Goal: Find specific page/section: Find specific page/section

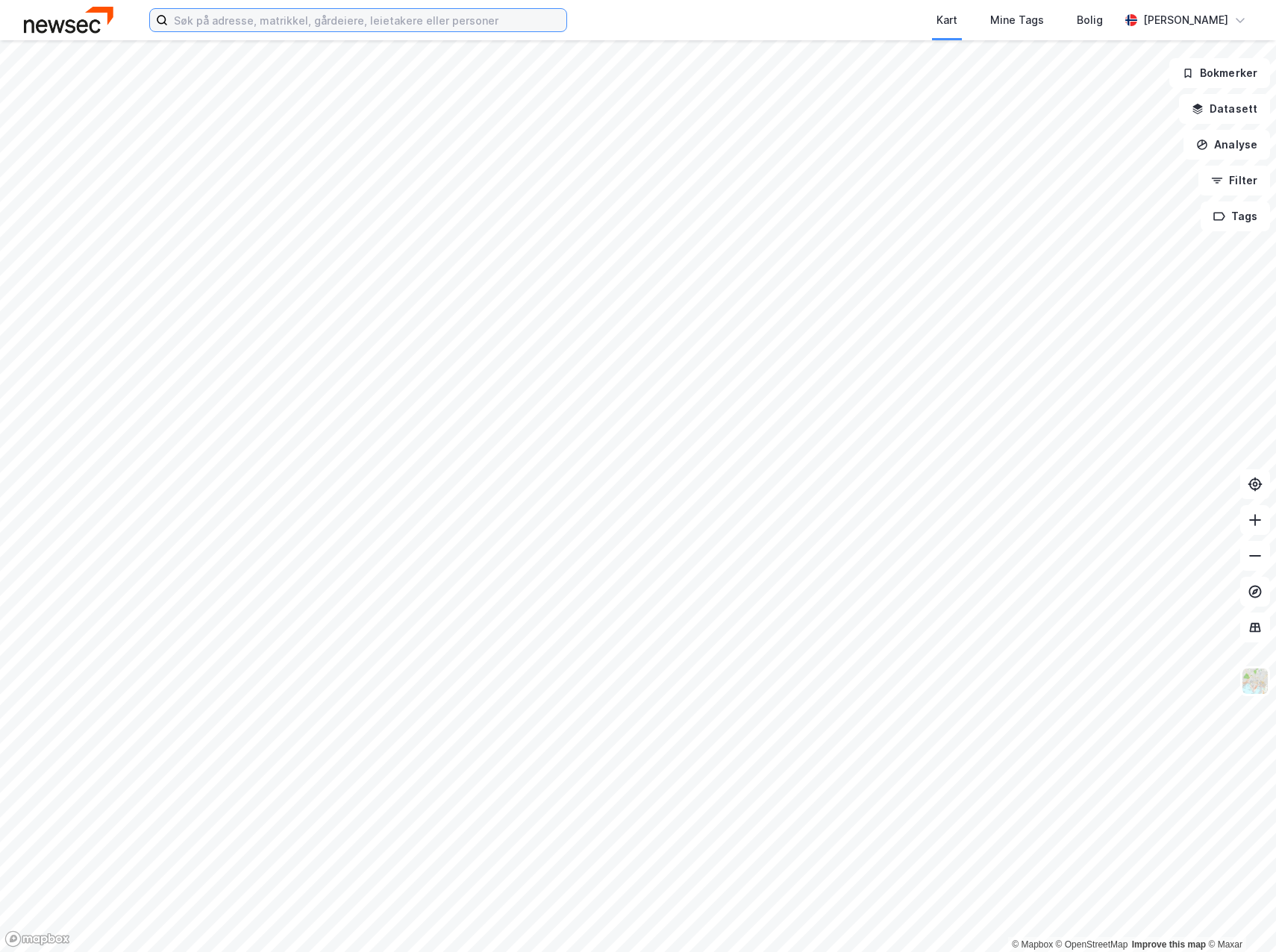
click at [205, 24] on input at bounding box center [367, 20] width 398 height 23
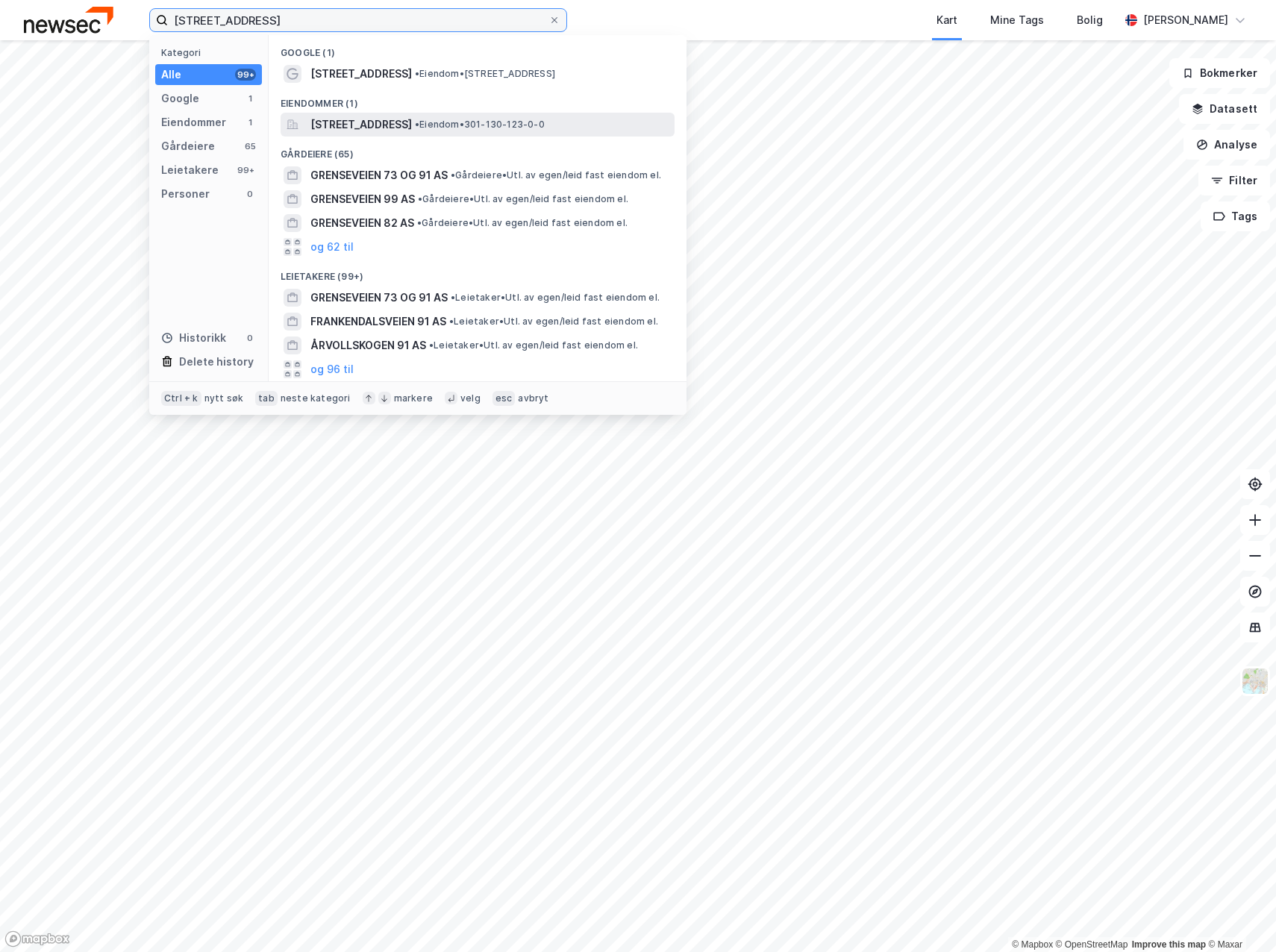
type input "[STREET_ADDRESS]"
click at [358, 122] on span "[STREET_ADDRESS]" at bounding box center [361, 124] width 102 height 18
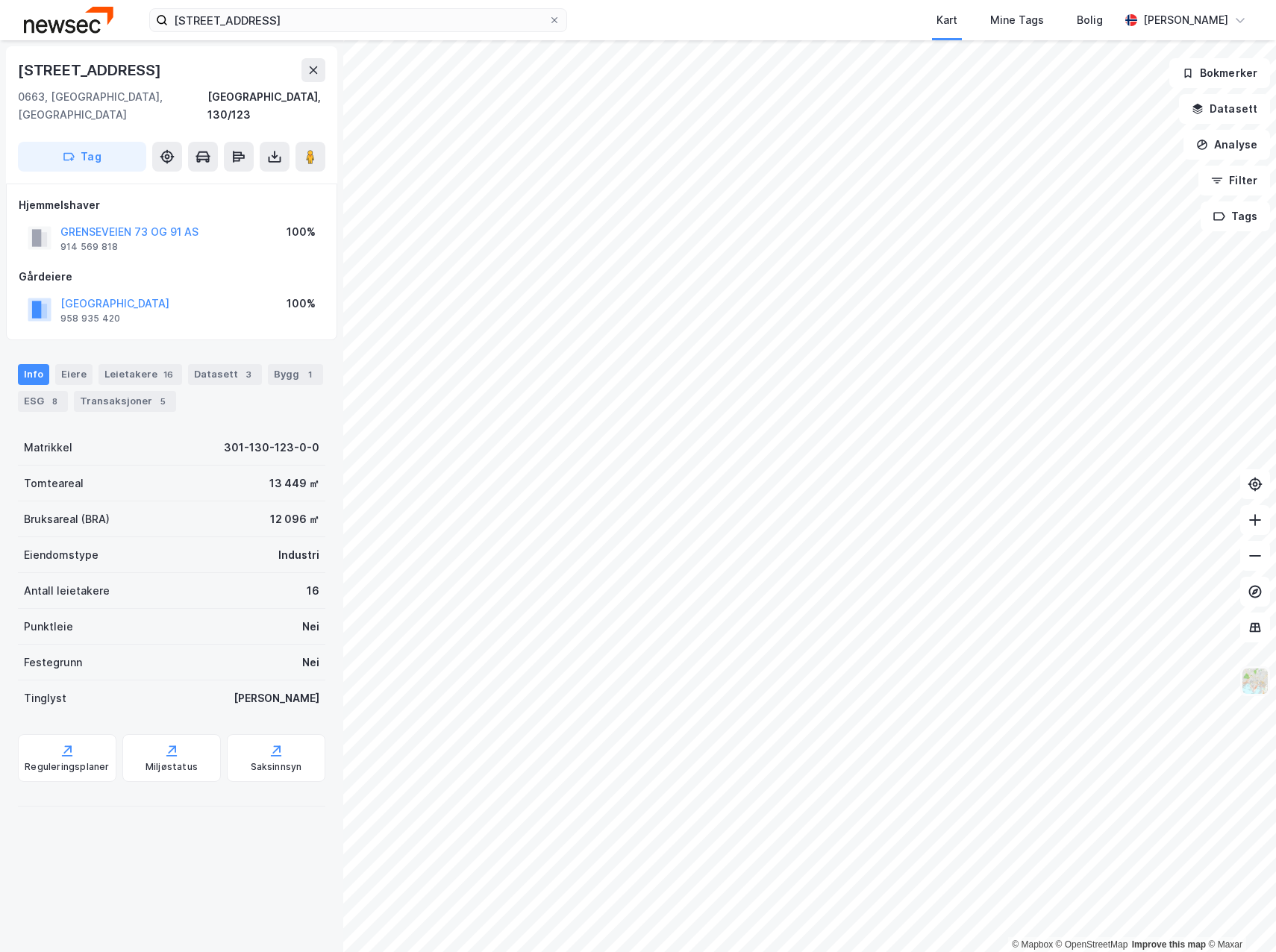
click at [1251, 691] on img at bounding box center [1255, 681] width 28 height 28
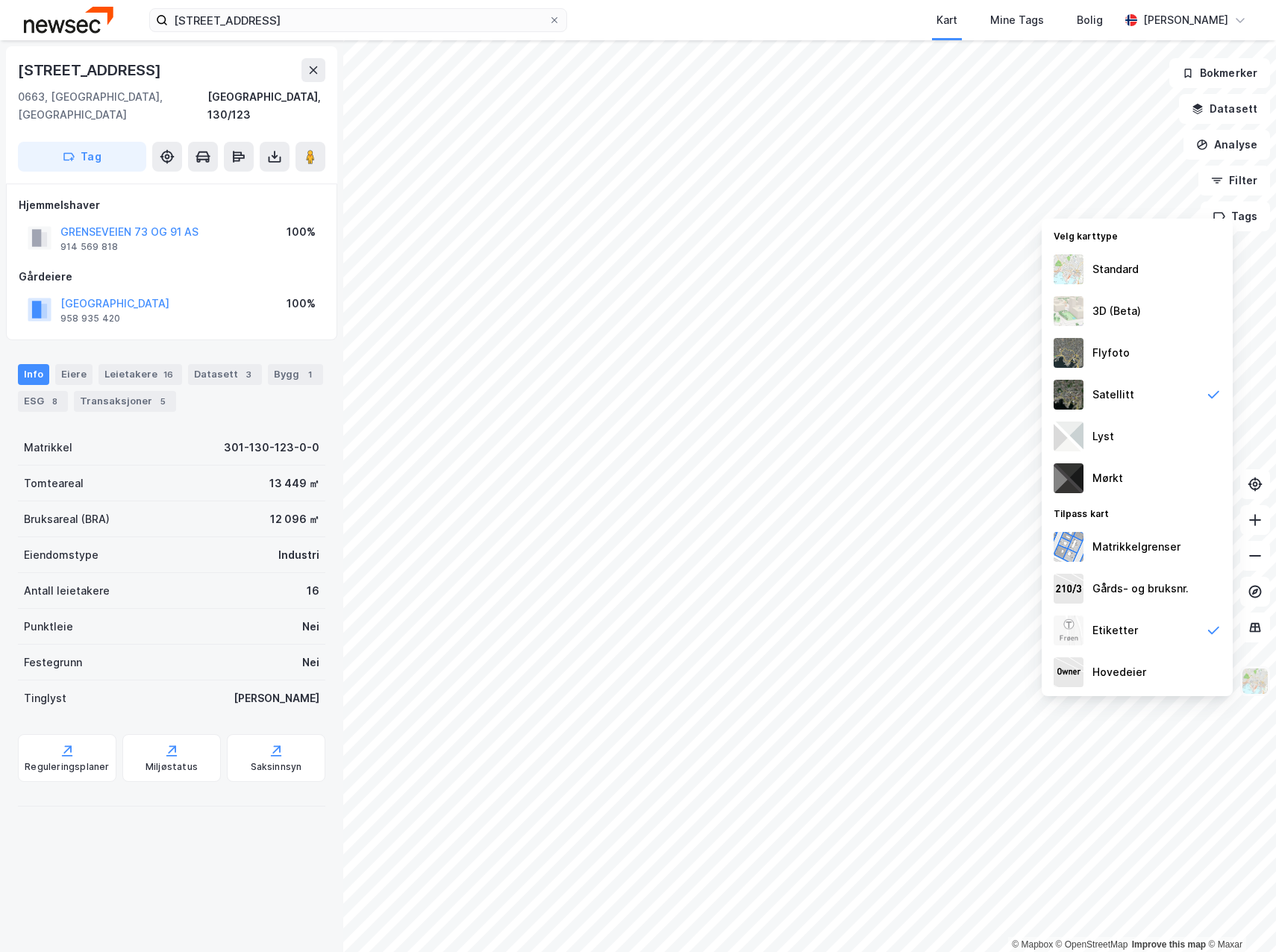
click at [1251, 691] on img at bounding box center [1255, 681] width 28 height 28
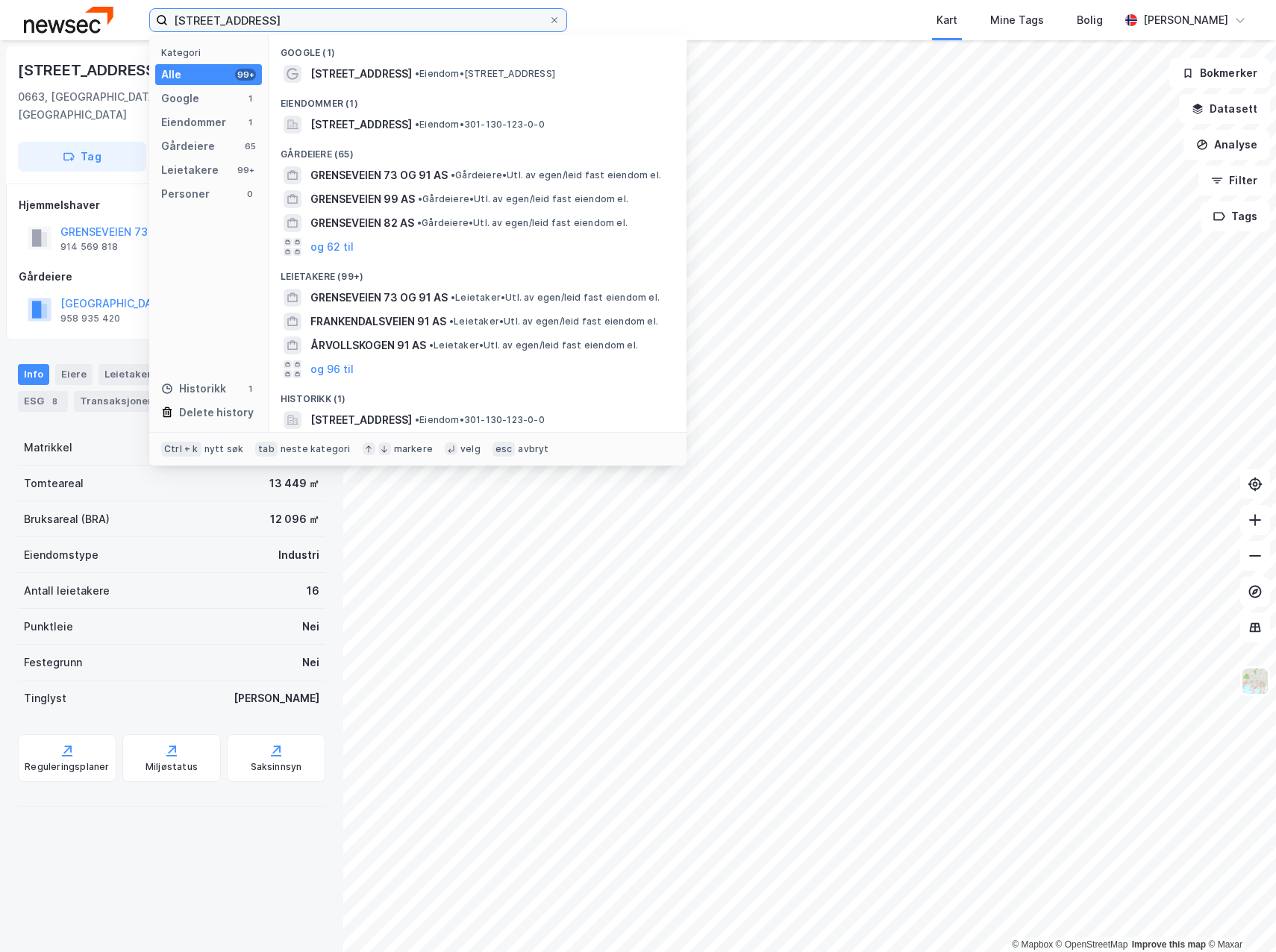
click at [279, 21] on input "[STREET_ADDRESS]" at bounding box center [358, 20] width 381 height 23
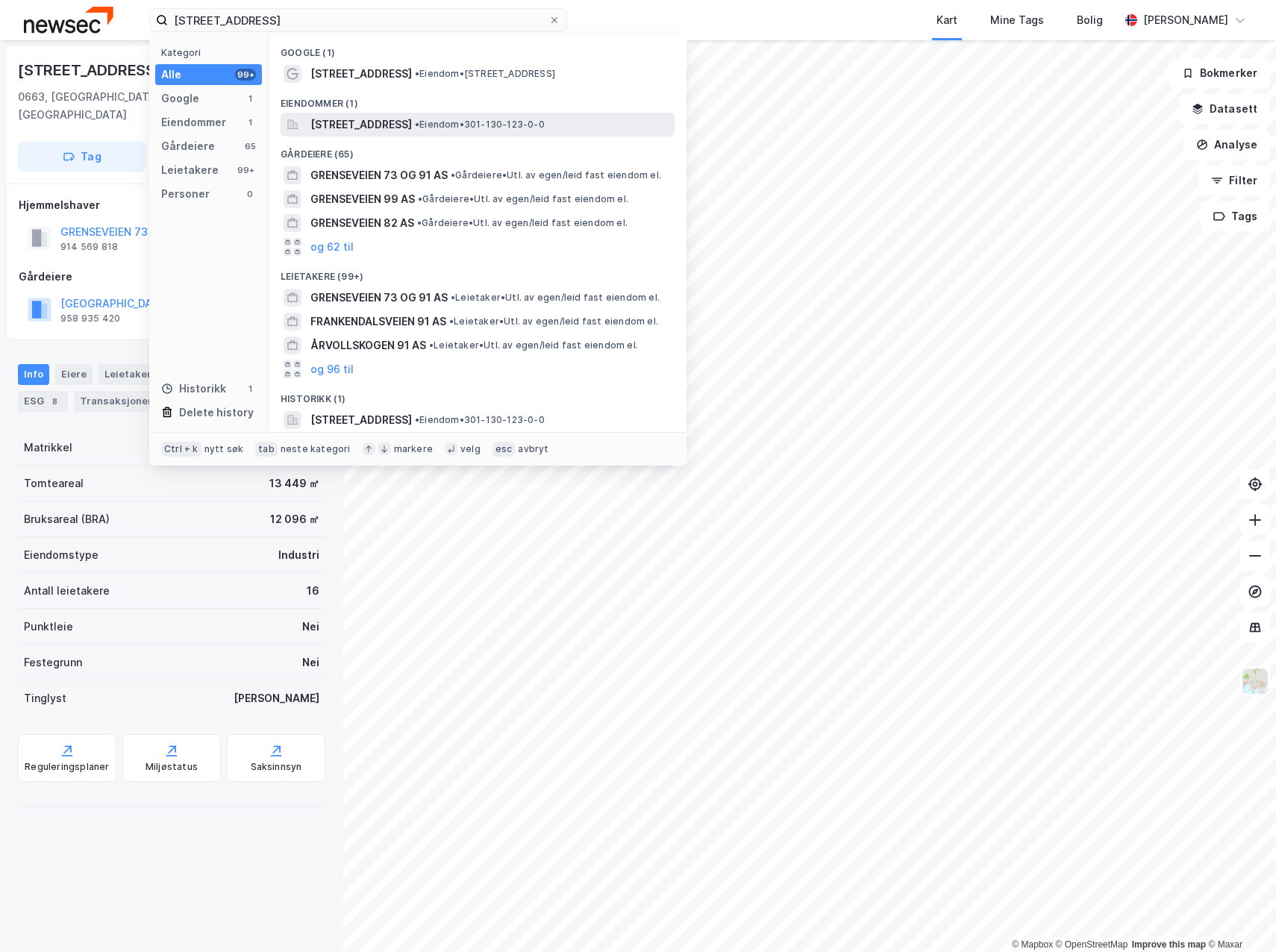
click at [389, 126] on span "[STREET_ADDRESS]" at bounding box center [361, 124] width 102 height 18
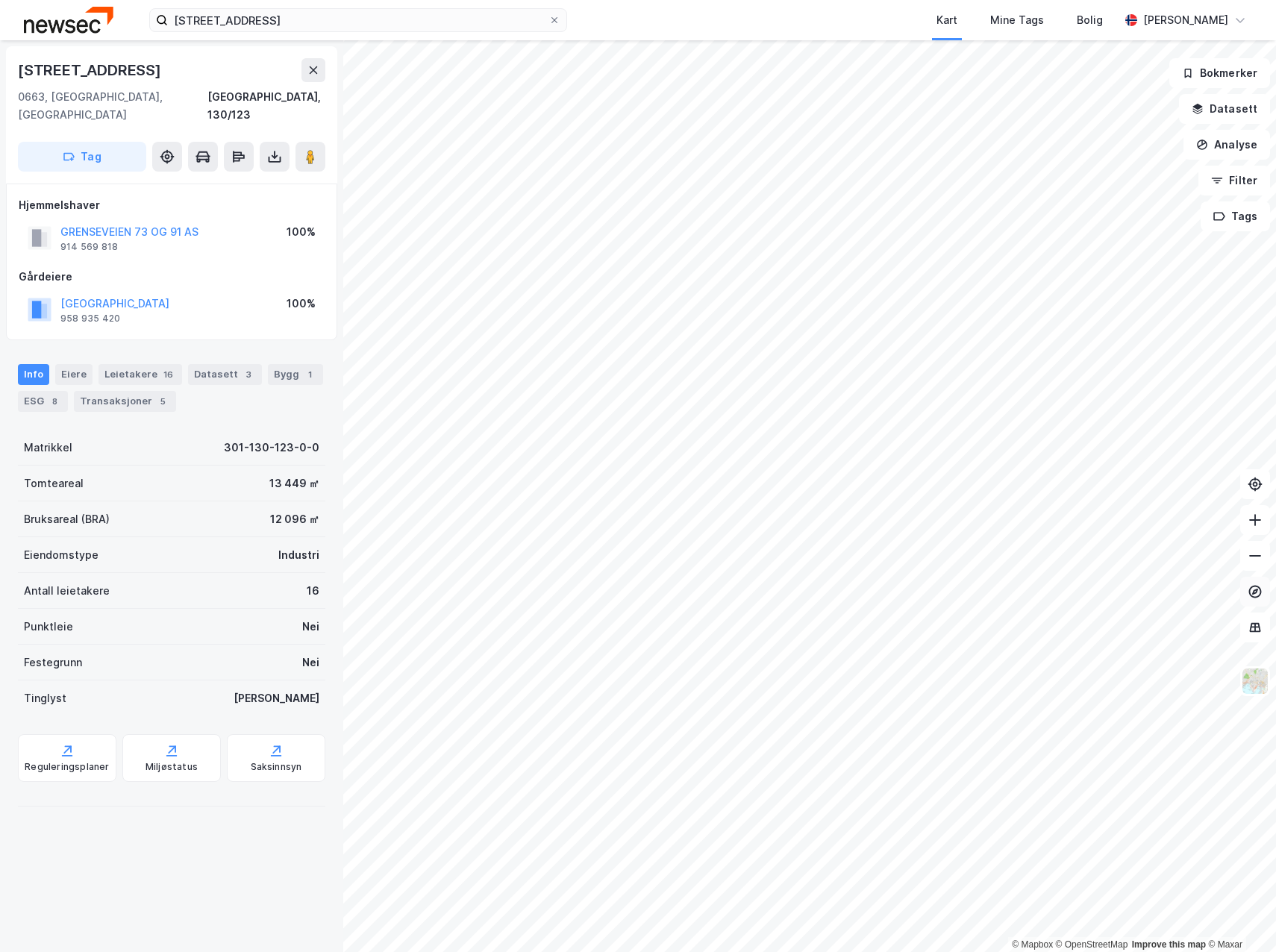
click at [1253, 591] on icon at bounding box center [1255, 592] width 15 height 15
click at [1253, 593] on icon at bounding box center [1255, 592] width 6 height 6
click at [1252, 591] on icon at bounding box center [1255, 592] width 15 height 15
